Goal: Task Accomplishment & Management: Manage account settings

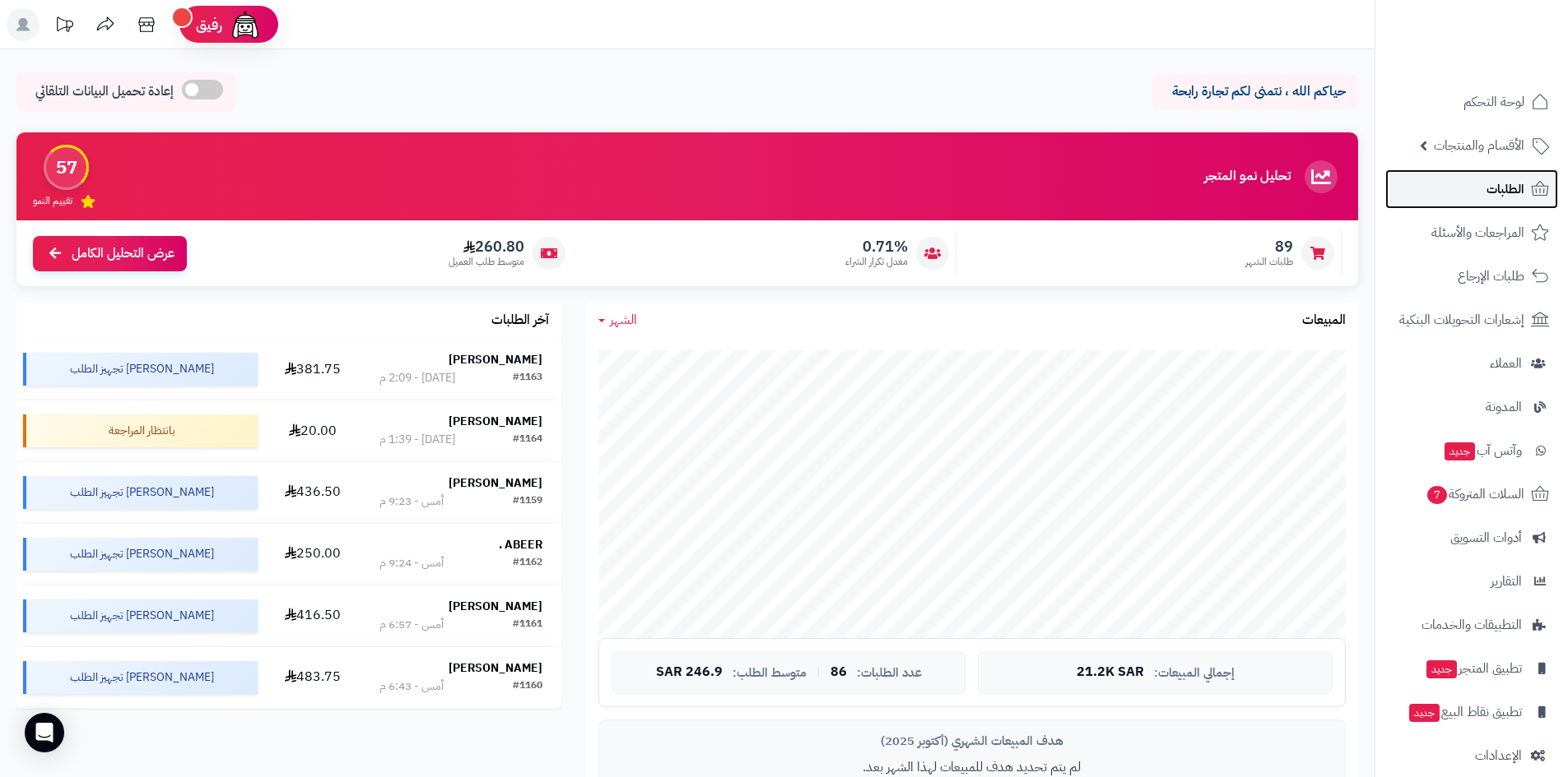
click at [1483, 184] on link "الطلبات" at bounding box center [1471, 189] width 173 height 40
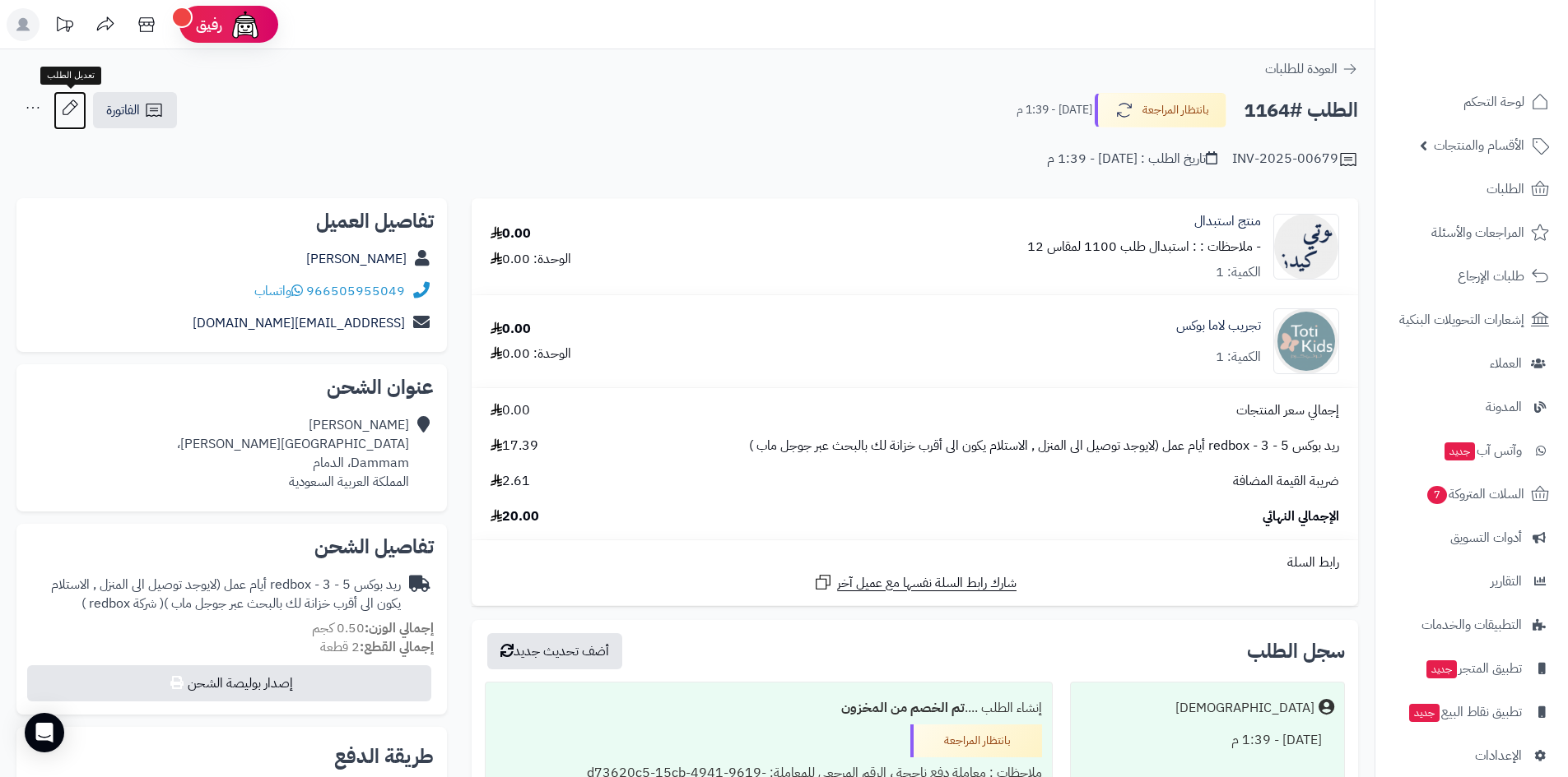
click at [72, 101] on icon at bounding box center [69, 107] width 15 height 15
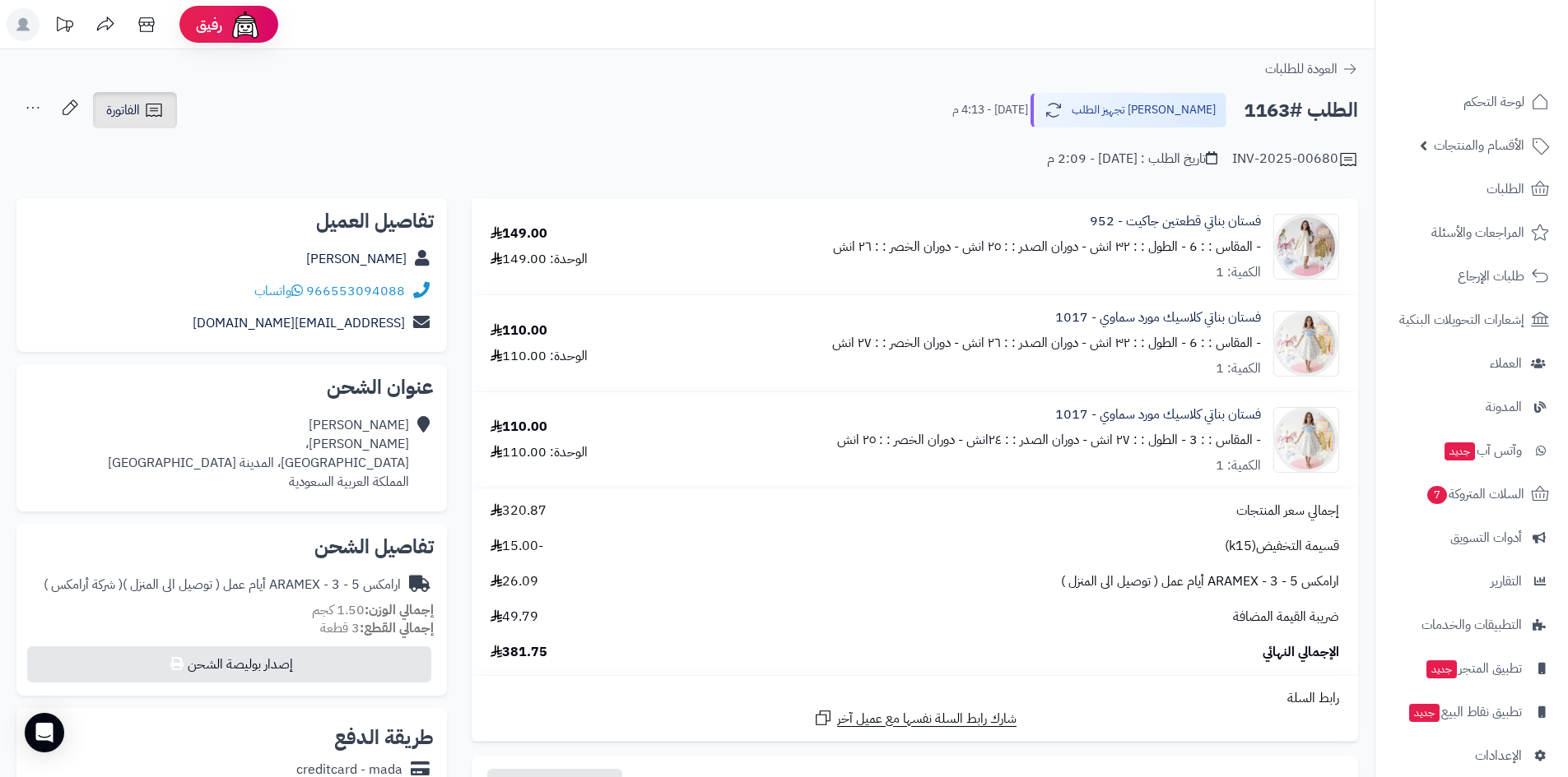
click at [160, 114] on icon at bounding box center [154, 110] width 20 height 20
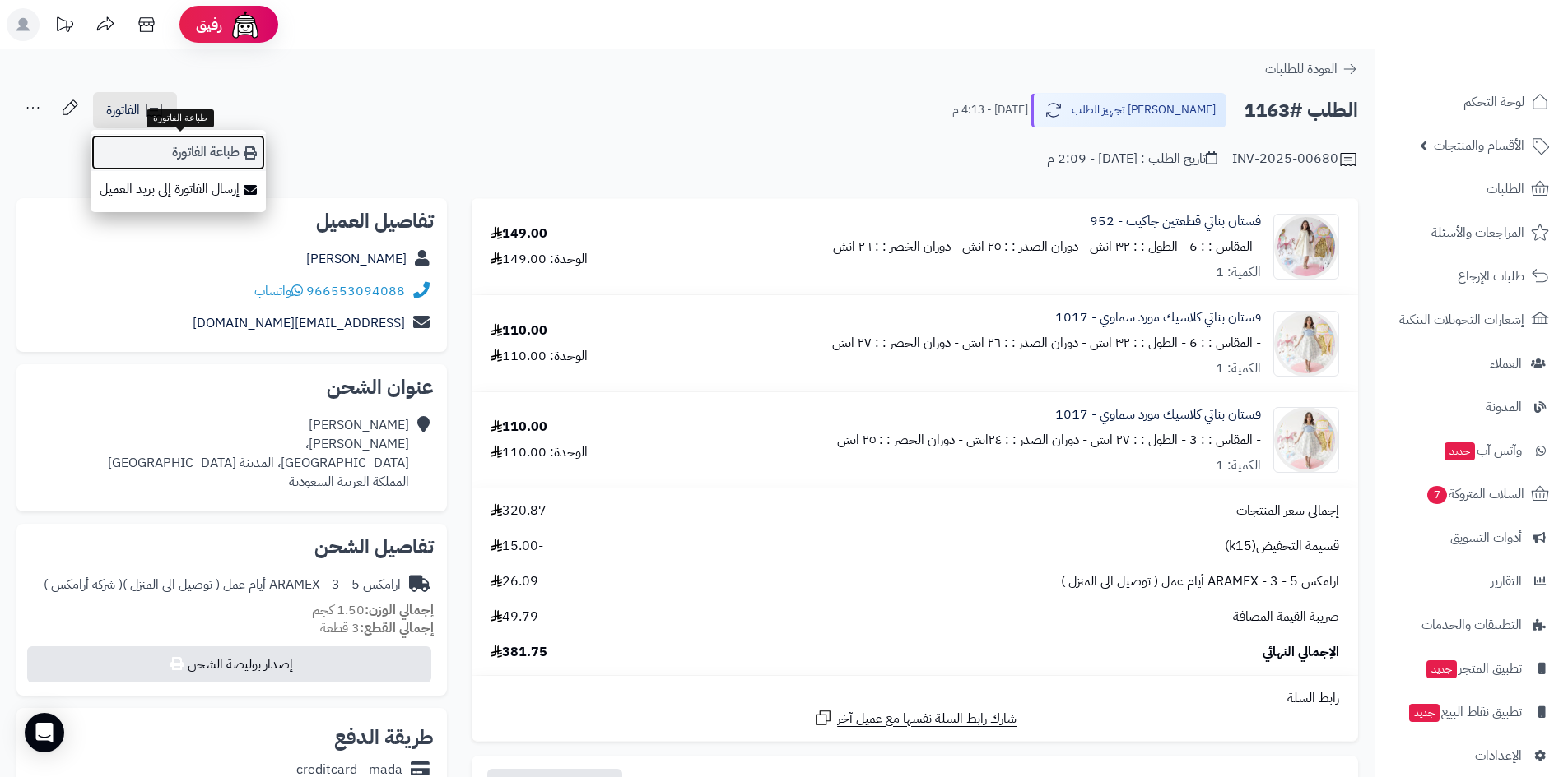
click at [187, 146] on link "طباعة الفاتورة" at bounding box center [178, 153] width 175 height 37
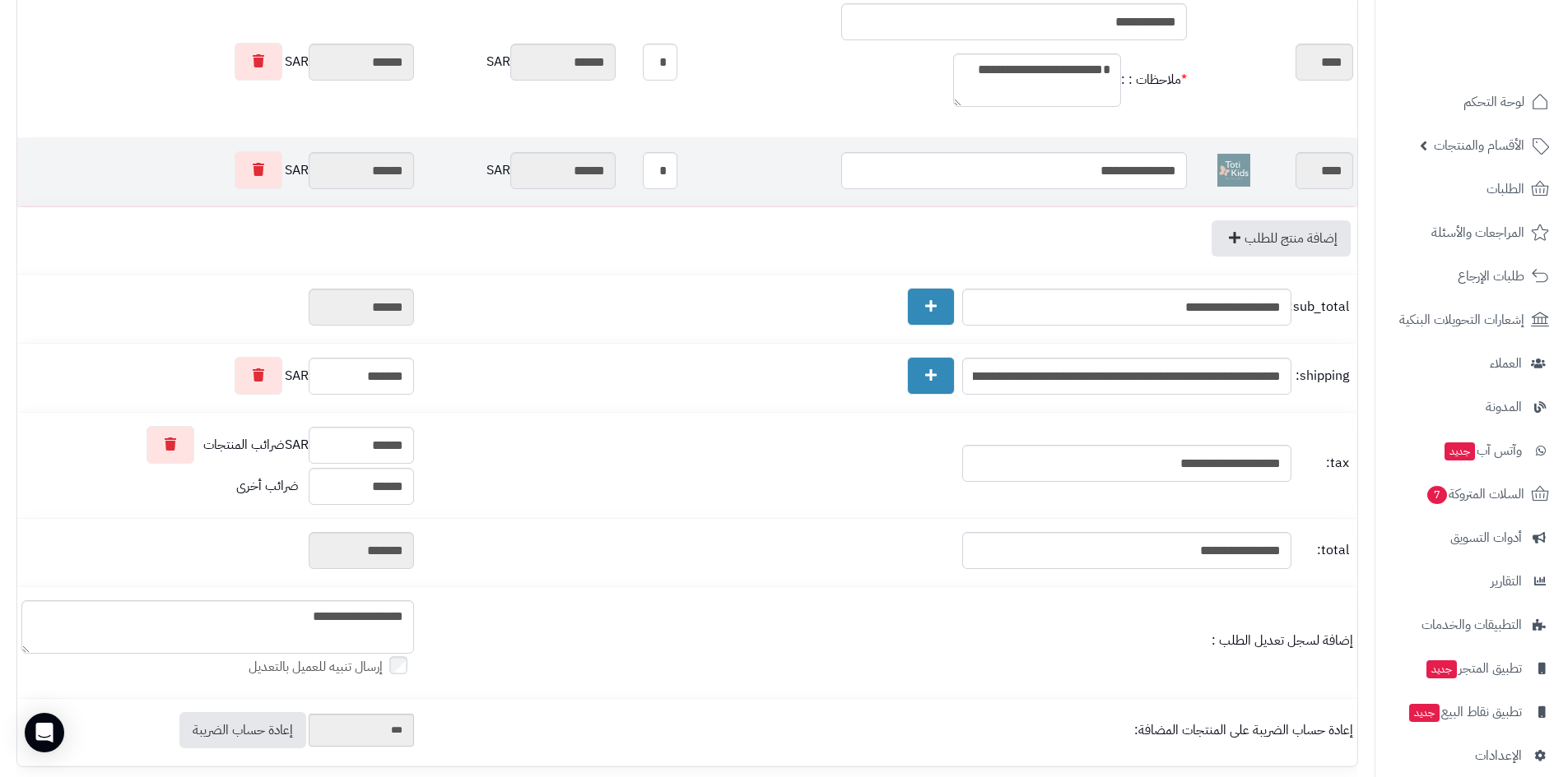
scroll to position [69, 0]
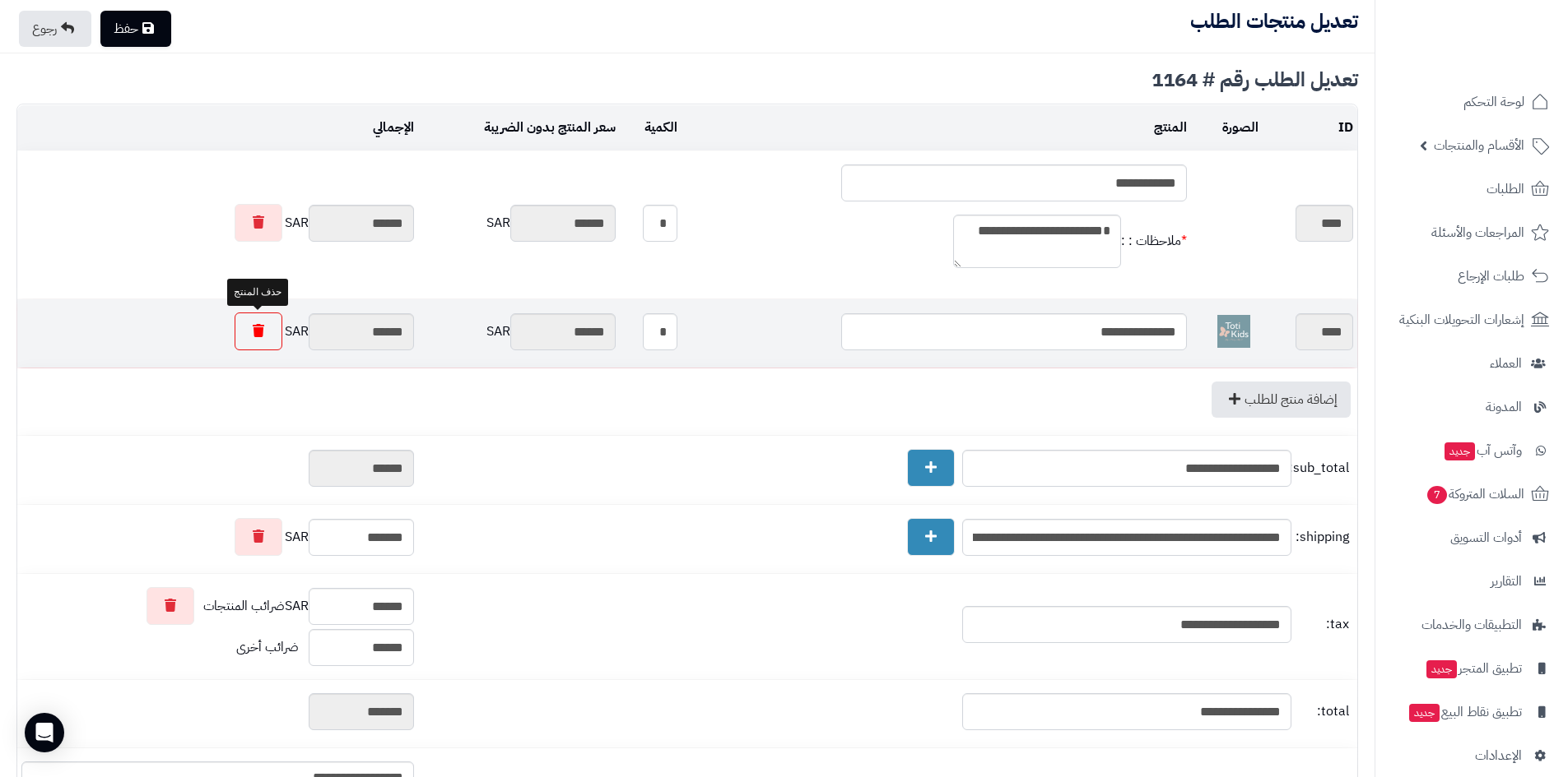
click at [261, 334] on icon at bounding box center [258, 330] width 11 height 13
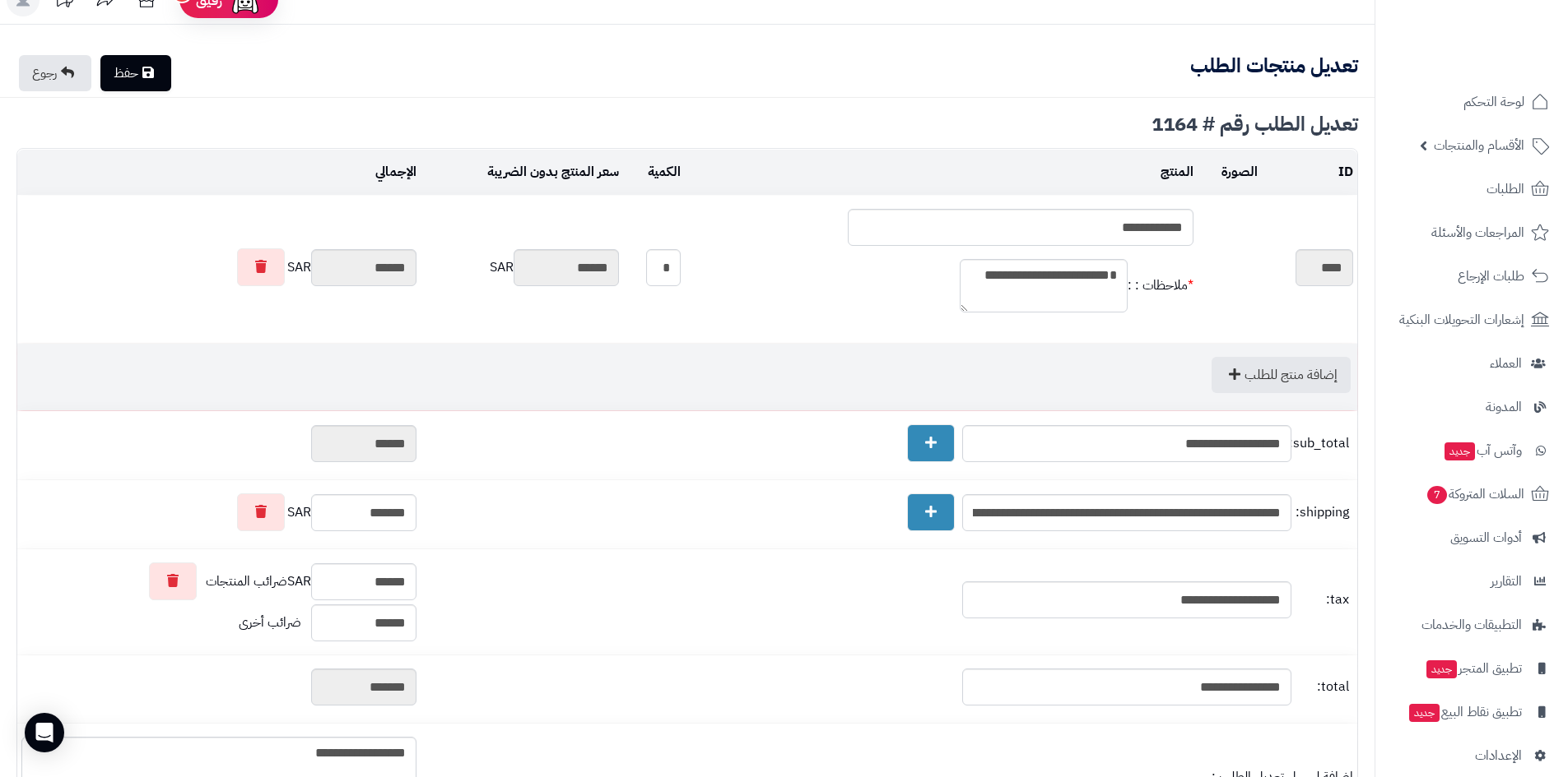
scroll to position [0, 0]
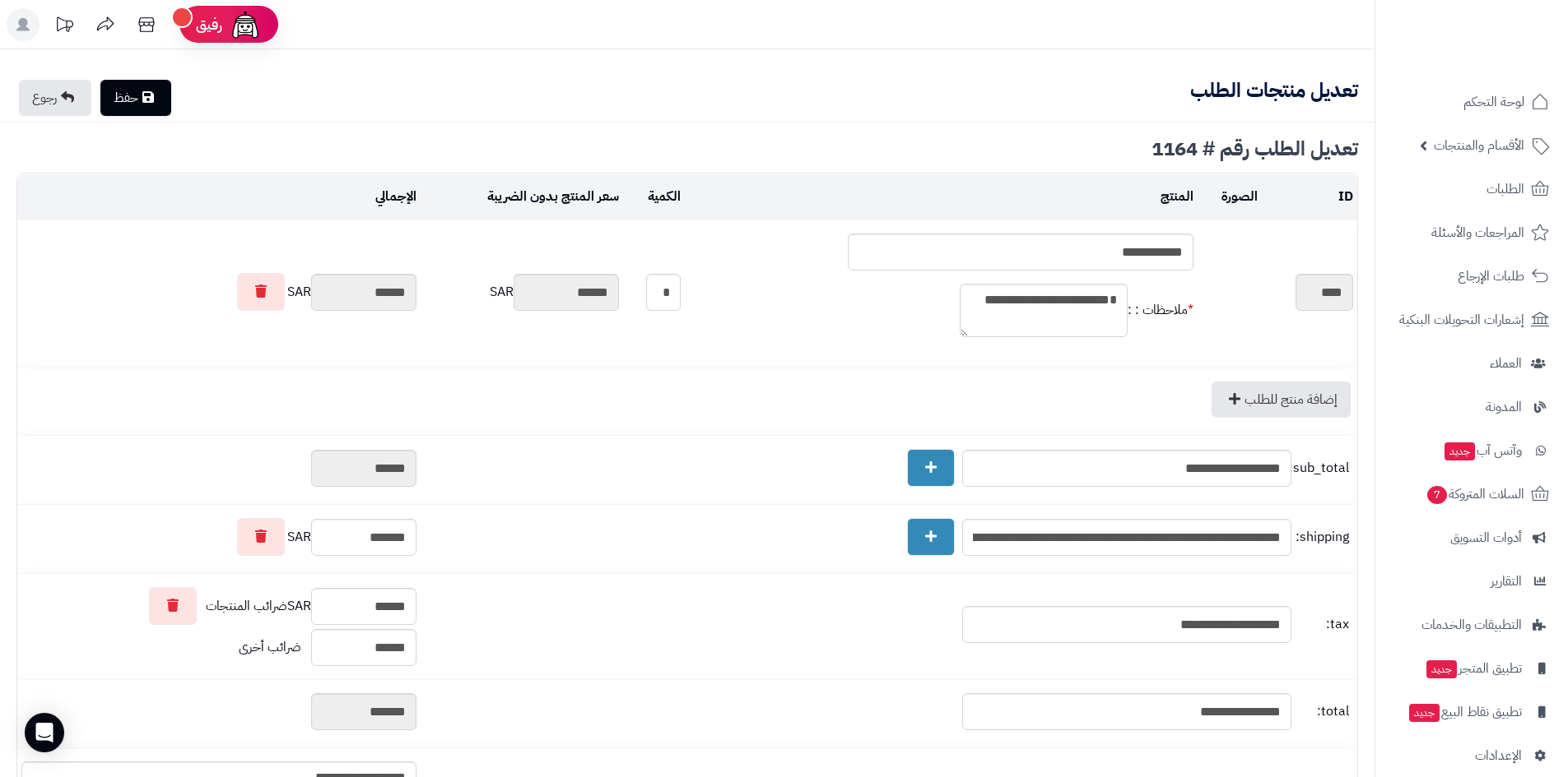
click at [127, 104] on link "حفظ" at bounding box center [136, 98] width 71 height 36
type input "**********"
type textarea "**********"
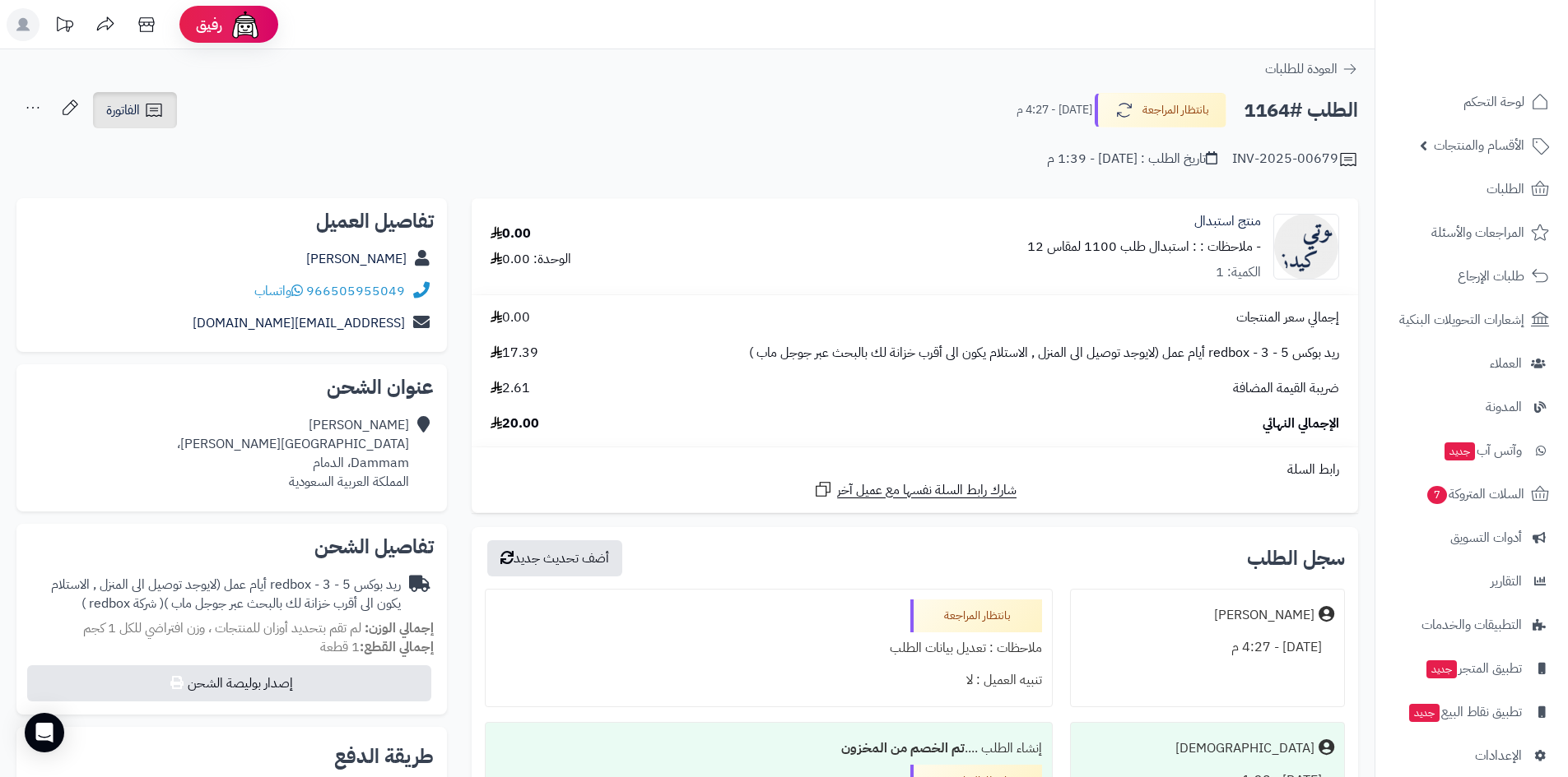
click at [161, 107] on icon at bounding box center [154, 110] width 20 height 20
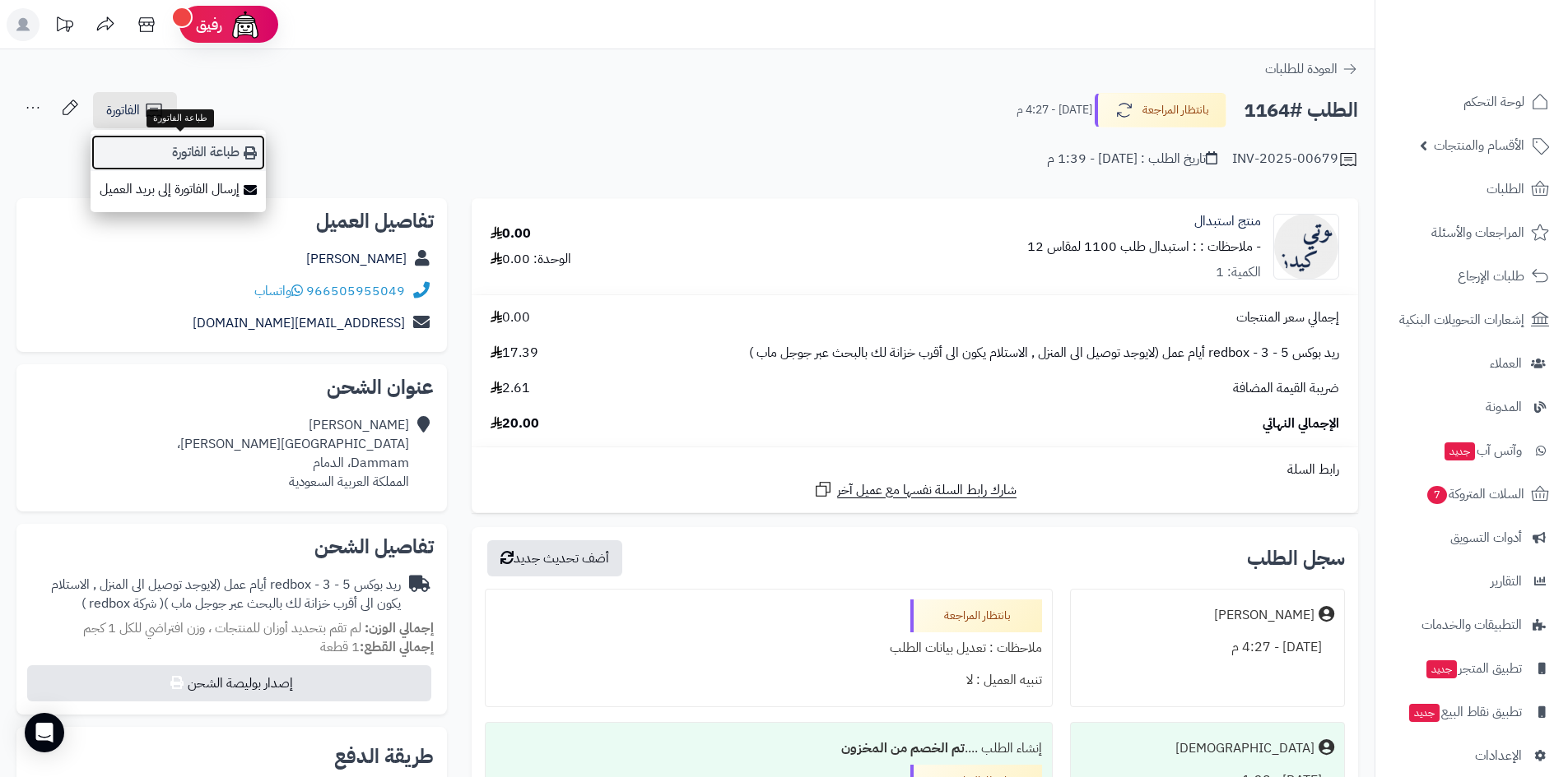
click at [208, 147] on link "طباعة الفاتورة" at bounding box center [178, 153] width 175 height 37
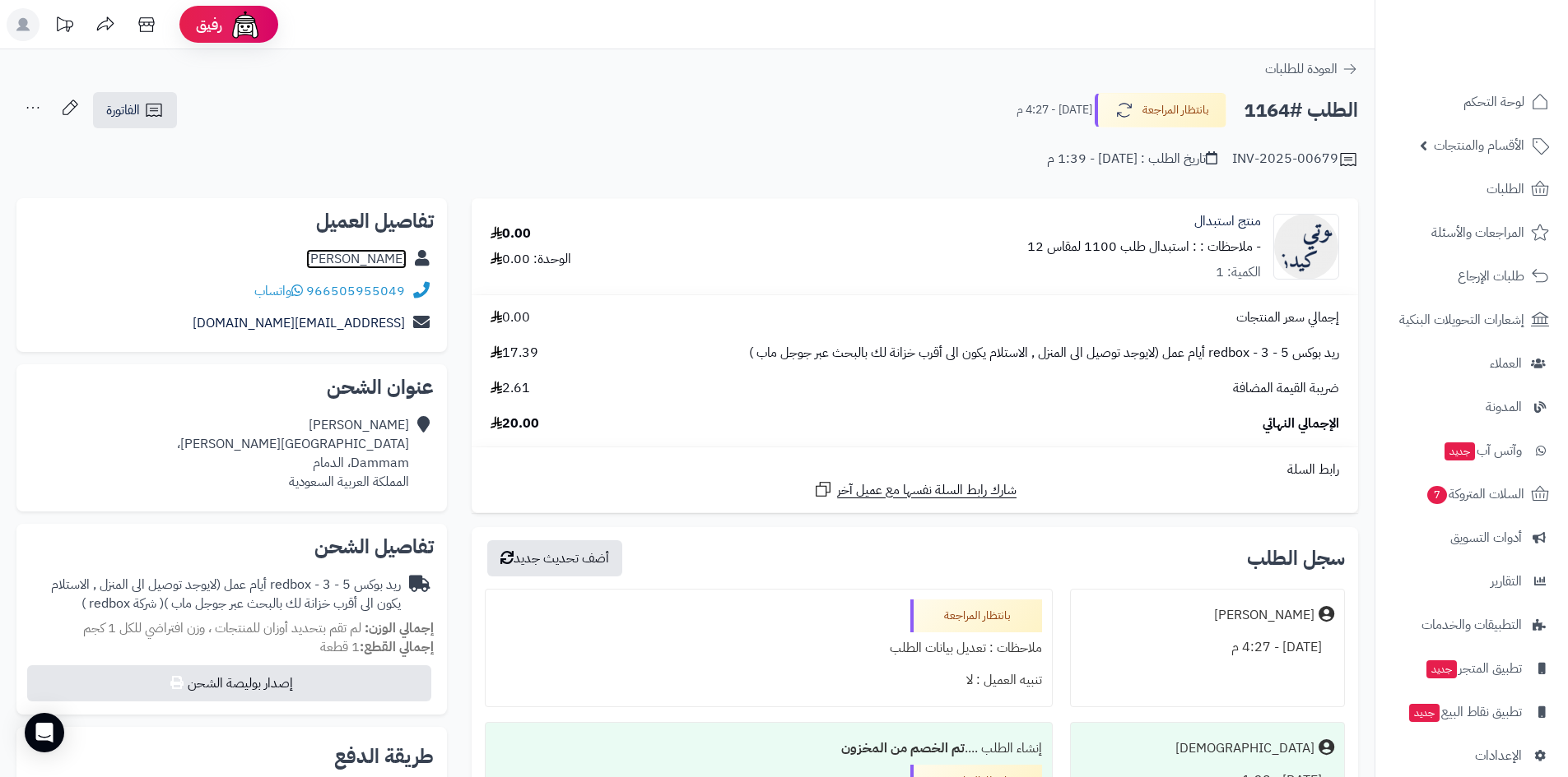
click at [377, 251] on link "[PERSON_NAME]" at bounding box center [357, 258] width 101 height 20
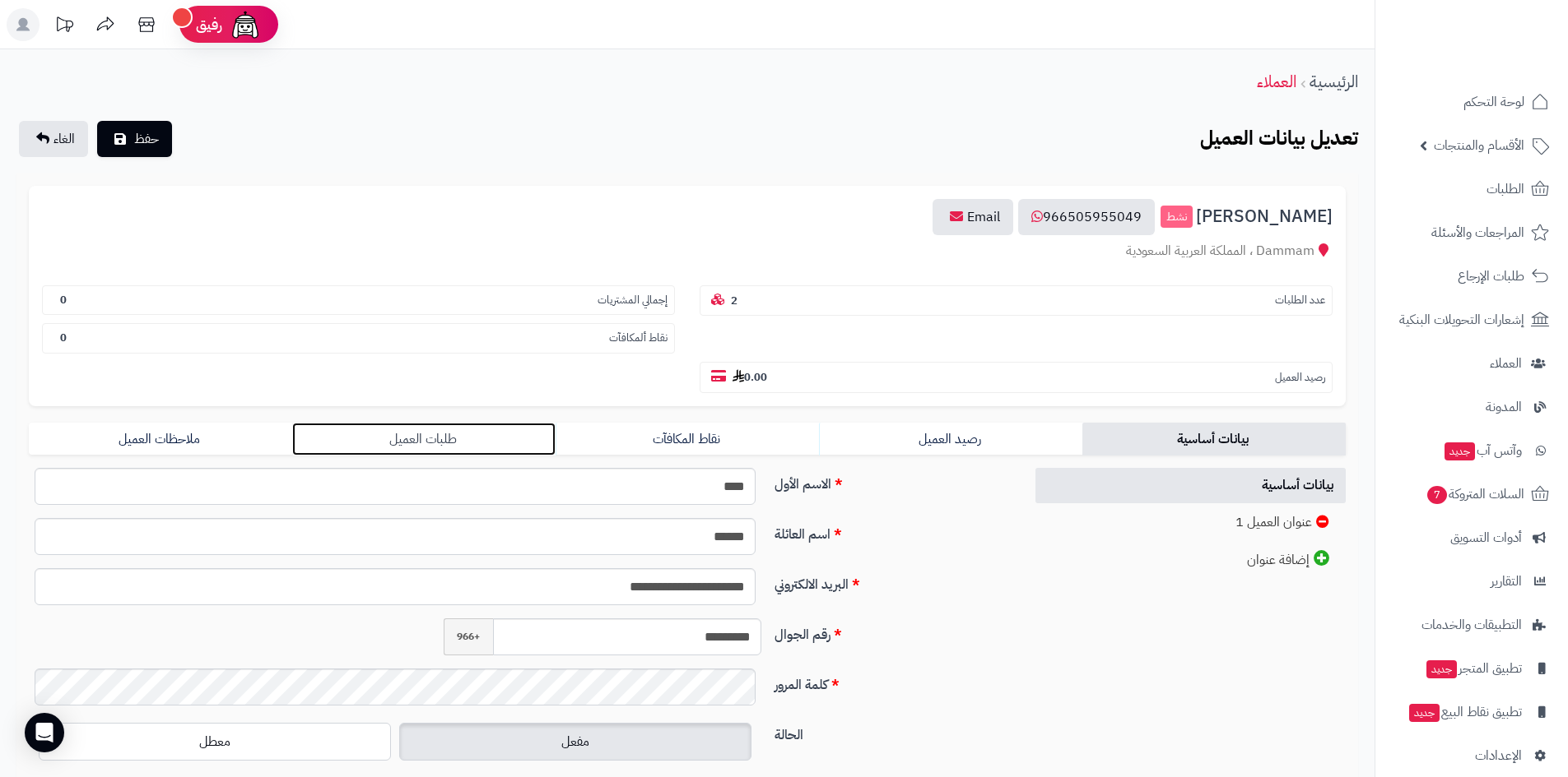
click at [486, 451] on link "طلبات العميل" at bounding box center [424, 440] width 264 height 33
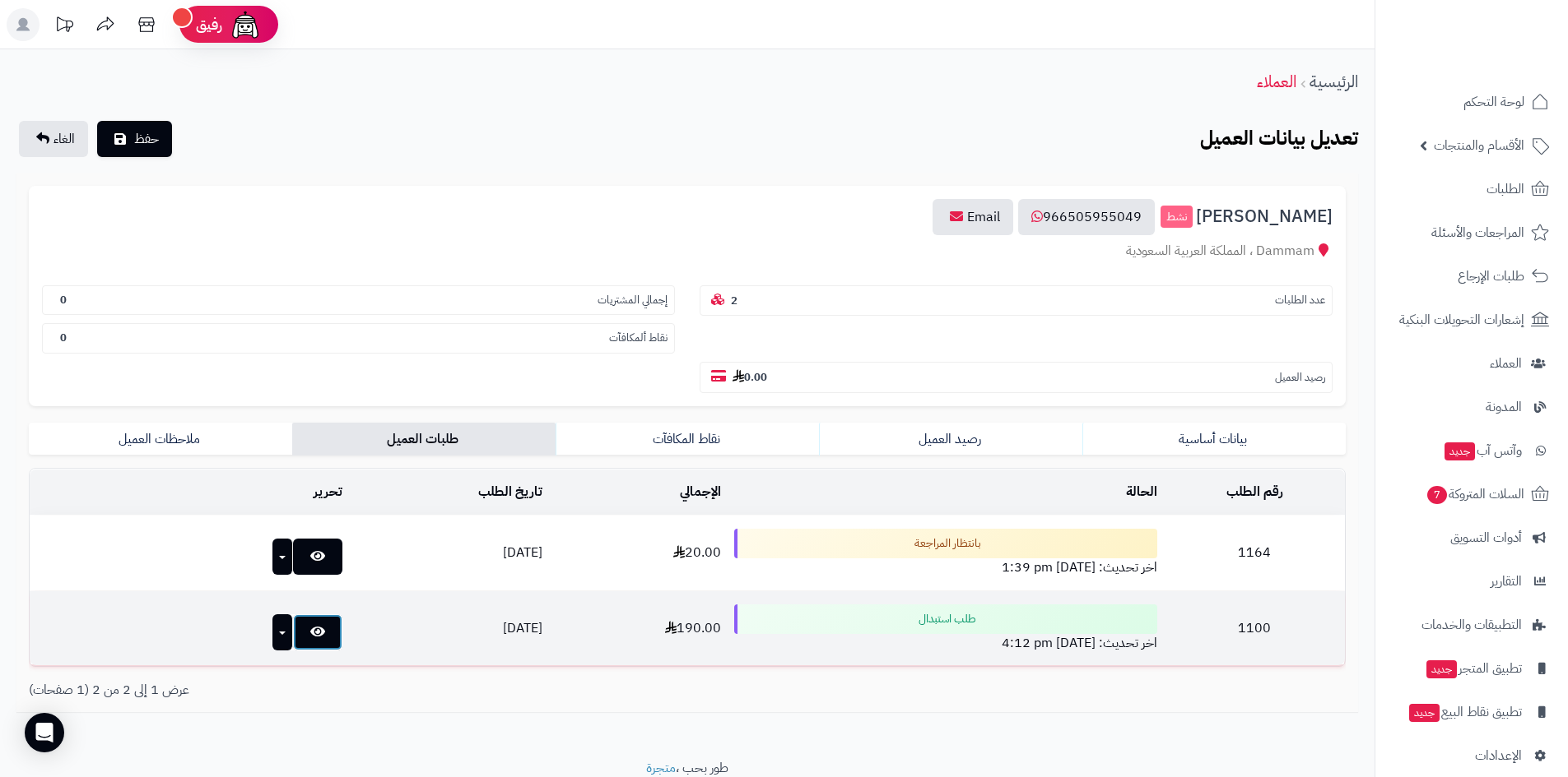
click at [293, 634] on link at bounding box center [318, 633] width 49 height 36
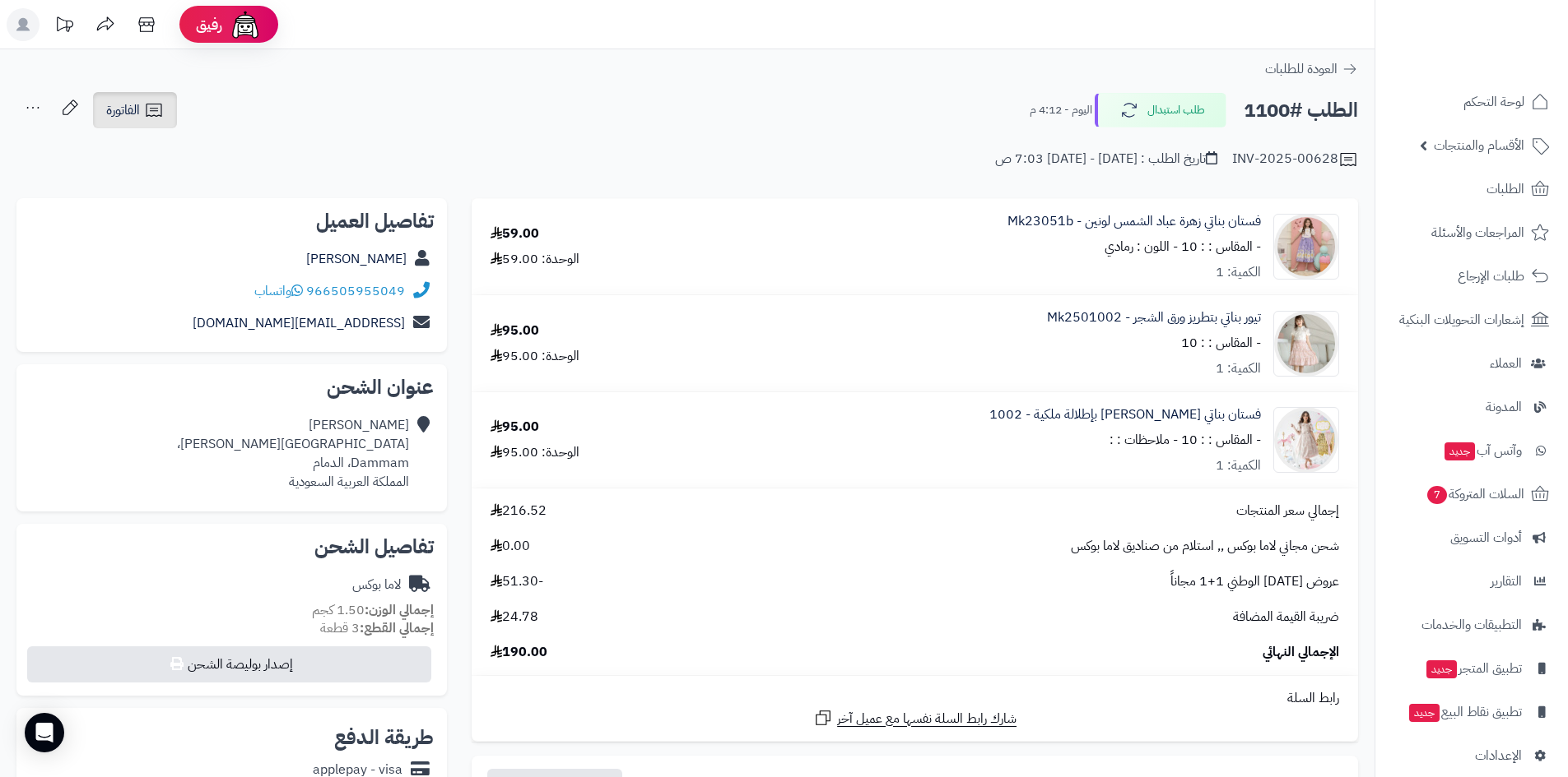
click at [118, 121] on link "الفاتورة" at bounding box center [134, 110] width 84 height 36
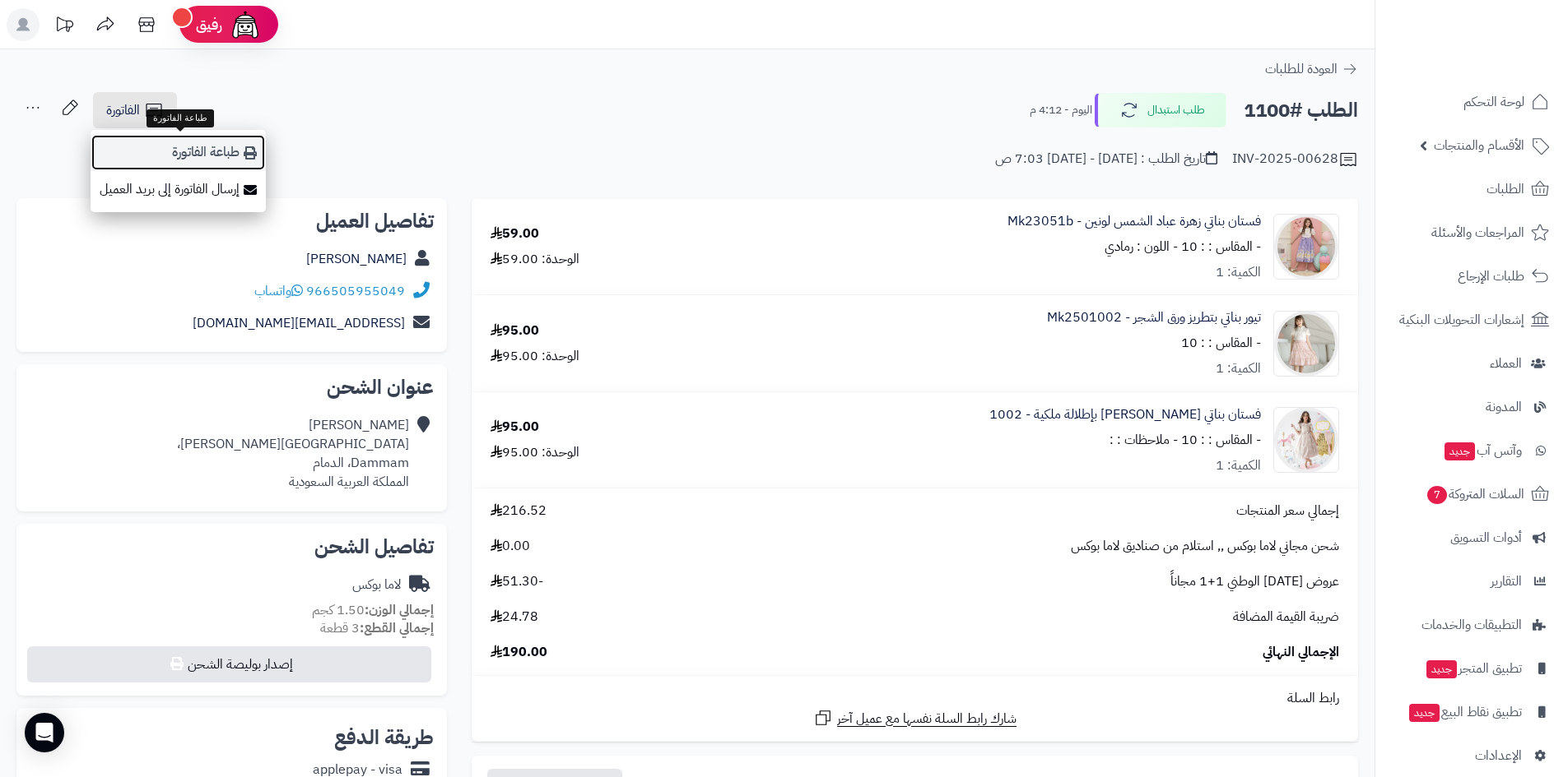
click at [226, 157] on link "طباعة الفاتورة" at bounding box center [178, 153] width 175 height 37
